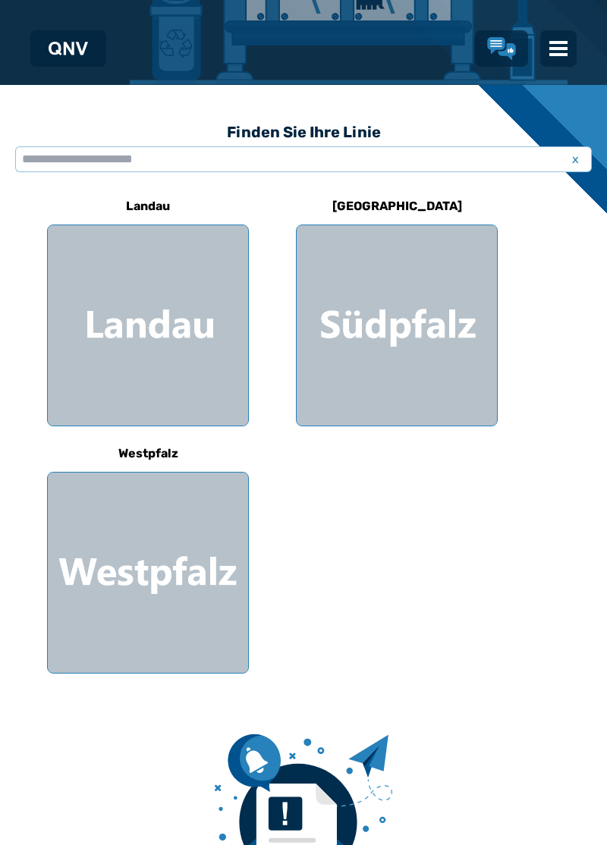
scroll to position [348, 0]
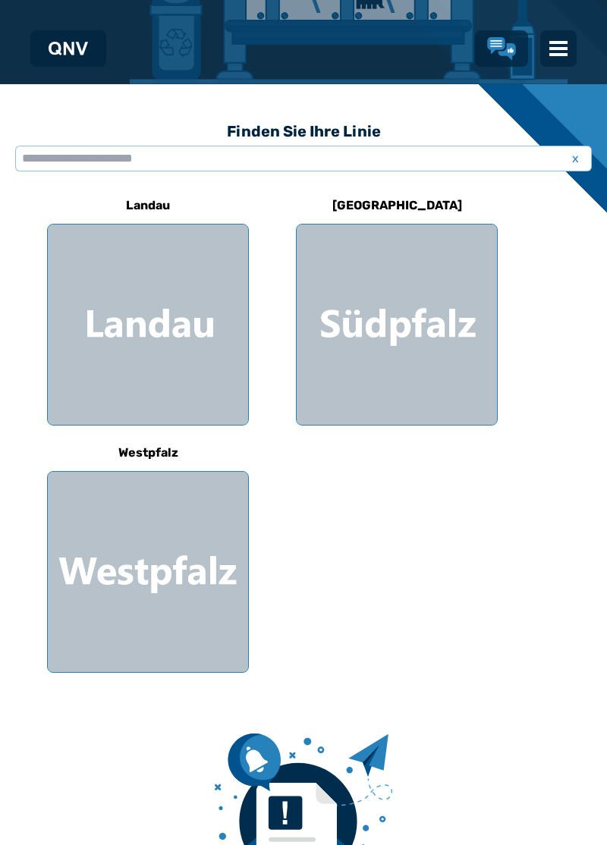
click at [155, 573] on div at bounding box center [148, 572] width 200 height 200
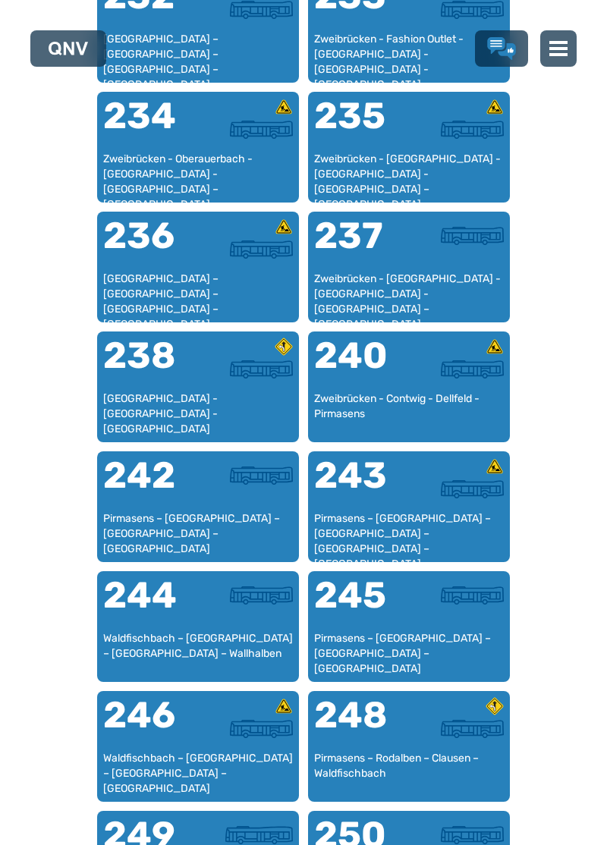
scroll to position [1666, 0]
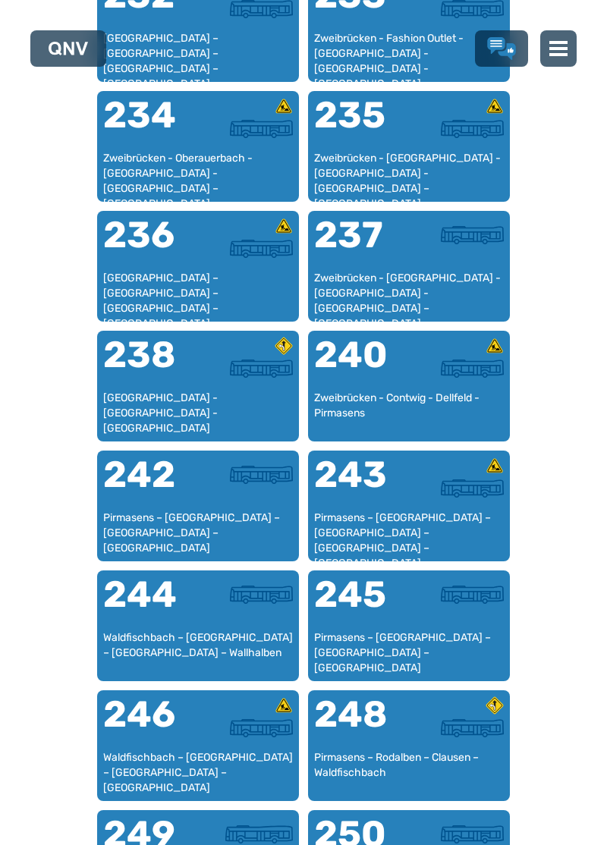
click at [423, 622] on div at bounding box center [456, 603] width 95 height 55
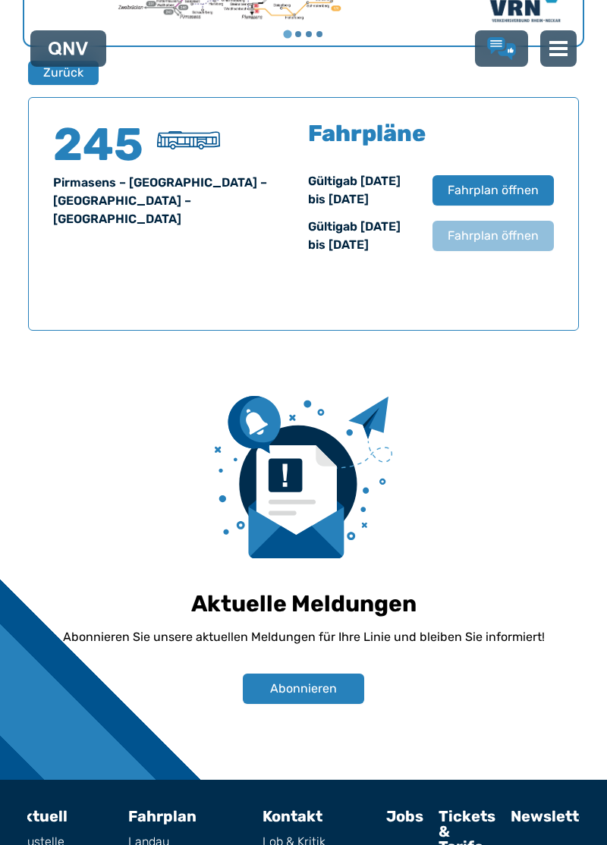
scroll to position [1036, 0]
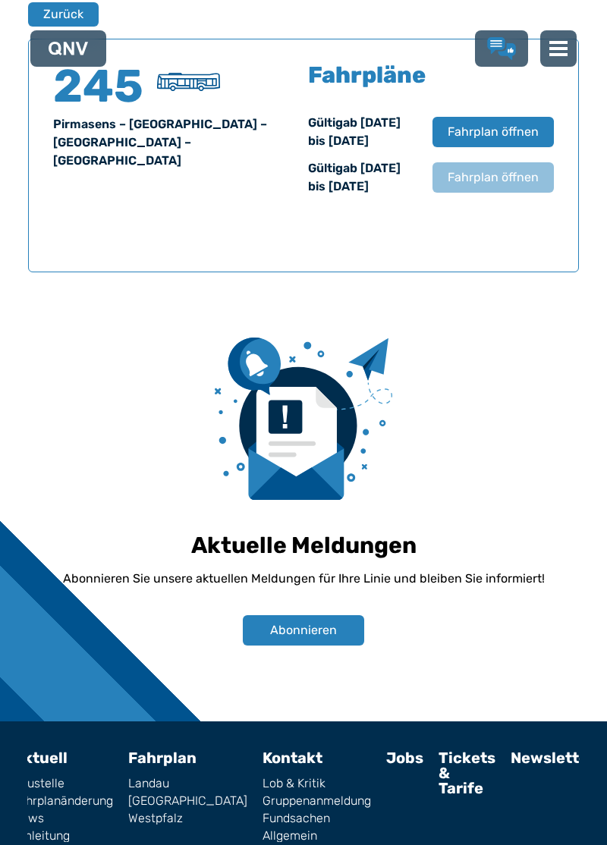
click at [523, 187] on span "Fahrplan öffnen" at bounding box center [492, 177] width 91 height 18
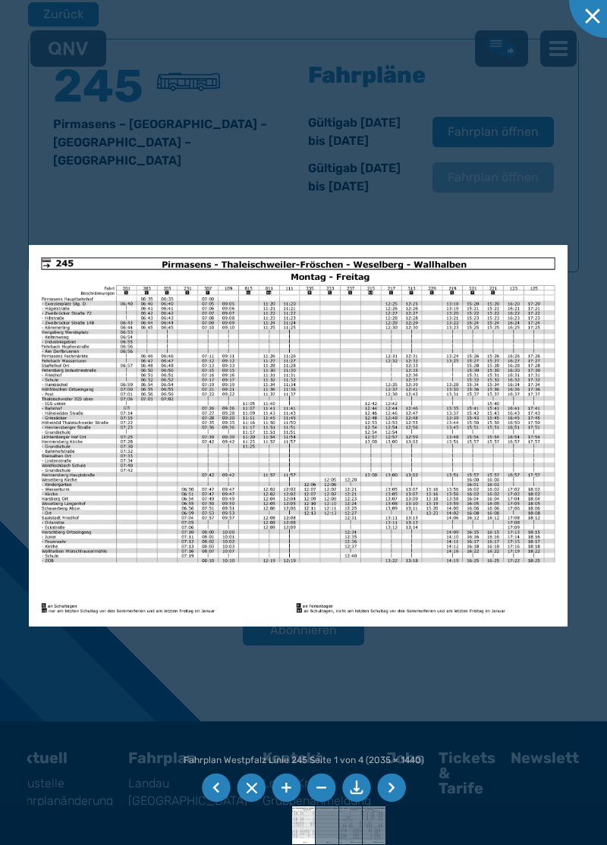
click at [400, 802] on li at bounding box center [391, 788] width 29 height 29
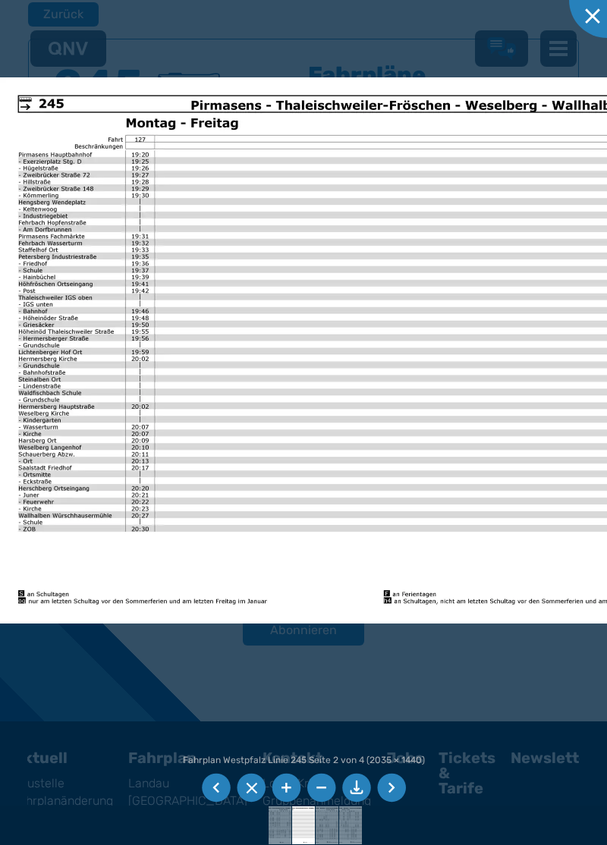
click at [400, 802] on li at bounding box center [391, 788] width 29 height 29
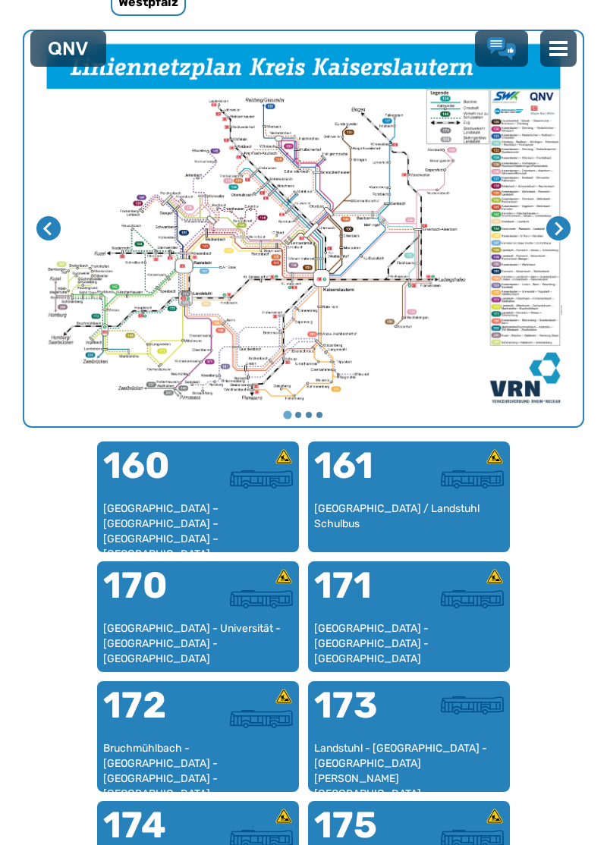
scroll to position [511, 0]
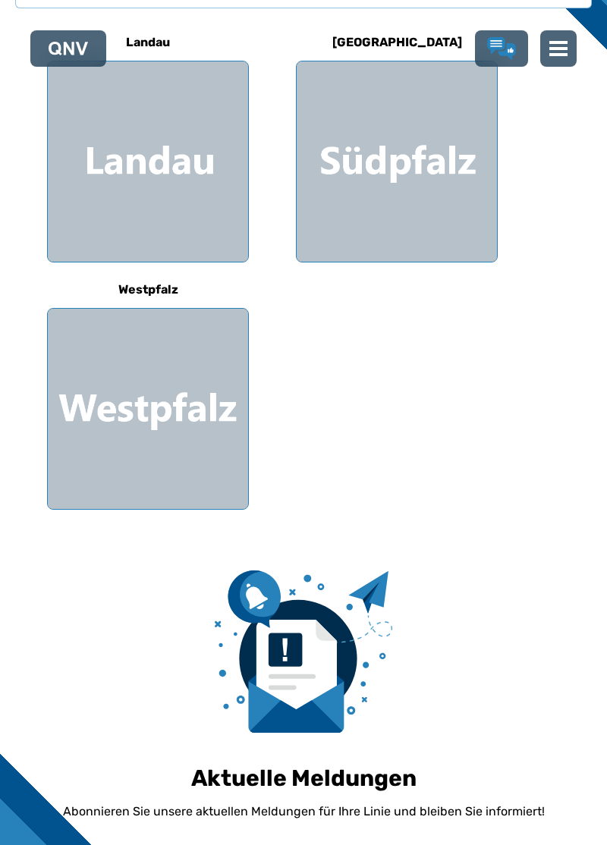
scroll to position [348, 0]
